Goal: Task Accomplishment & Management: Complete application form

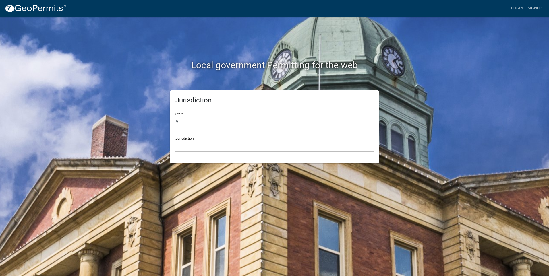
click at [197, 142] on select "[GEOGRAPHIC_DATA], [US_STATE] [GEOGRAPHIC_DATA], [US_STATE][PERSON_NAME][GEOGRA…" at bounding box center [274, 146] width 198 height 12
click at [118, 112] on div "Jurisdiction State All [US_STATE] [US_STATE] [US_STATE] [US_STATE] [US_STATE] […" at bounding box center [274, 126] width 327 height 73
click at [218, 120] on select "All [US_STATE] [US_STATE] [US_STATE] [US_STATE] [US_STATE] [US_STATE] [US_STATE…" at bounding box center [274, 122] width 198 height 12
select select "[US_STATE]"
click at [175, 116] on select "All [US_STATE] [US_STATE] [US_STATE] [US_STATE] [US_STATE] [US_STATE] [US_STATE…" at bounding box center [274, 122] width 198 height 12
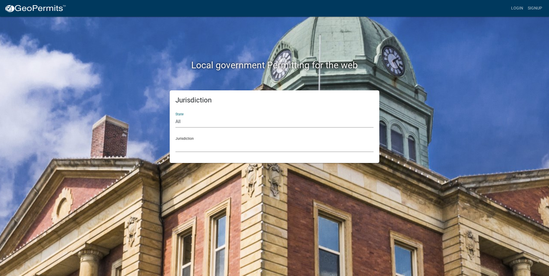
drag, startPoint x: 211, startPoint y: 141, endPoint x: 209, endPoint y: 145, distance: 4.5
click at [211, 141] on select "City of [GEOGRAPHIC_DATA], [US_STATE] City of [GEOGRAPHIC_DATA], [US_STATE] Cit…" at bounding box center [274, 146] width 198 height 12
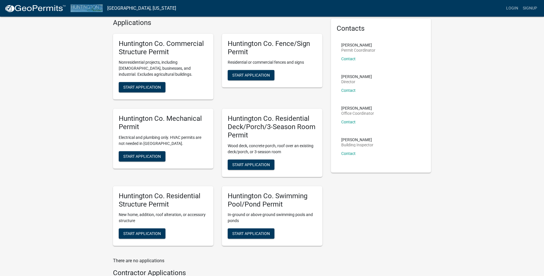
scroll to position [13, 0]
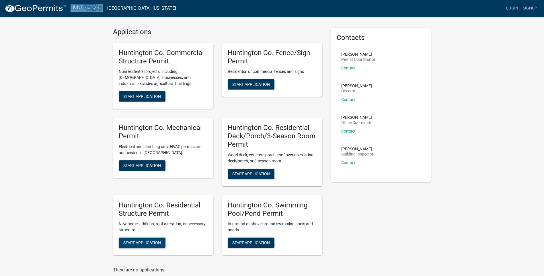
click at [148, 240] on span "Start Application" at bounding box center [142, 242] width 38 height 5
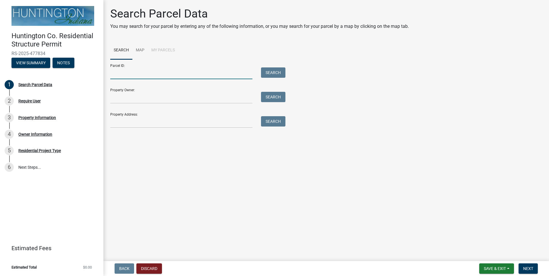
click at [168, 73] on input "Parcel ID:" at bounding box center [181, 73] width 142 height 12
click at [251, 230] on main "Search Parcel Data You may search for your parcel by entering any of the follow…" at bounding box center [325, 129] width 445 height 259
